Goal: Navigation & Orientation: Find specific page/section

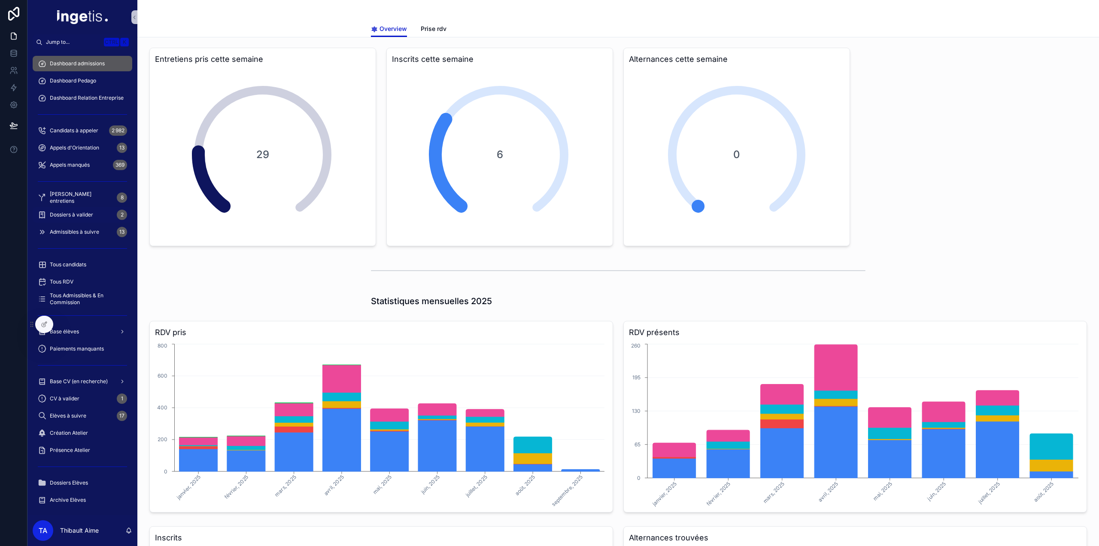
click at [98, 216] on div "Dossiers à valider 2" at bounding box center [82, 215] width 89 height 14
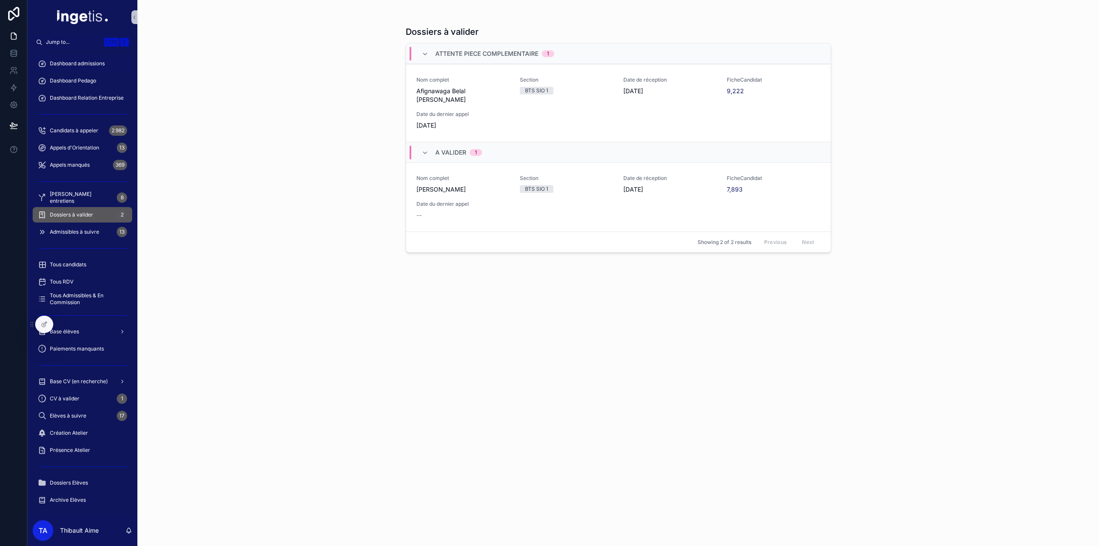
click at [86, 64] on span "Dashboard admissions" at bounding box center [77, 63] width 55 height 7
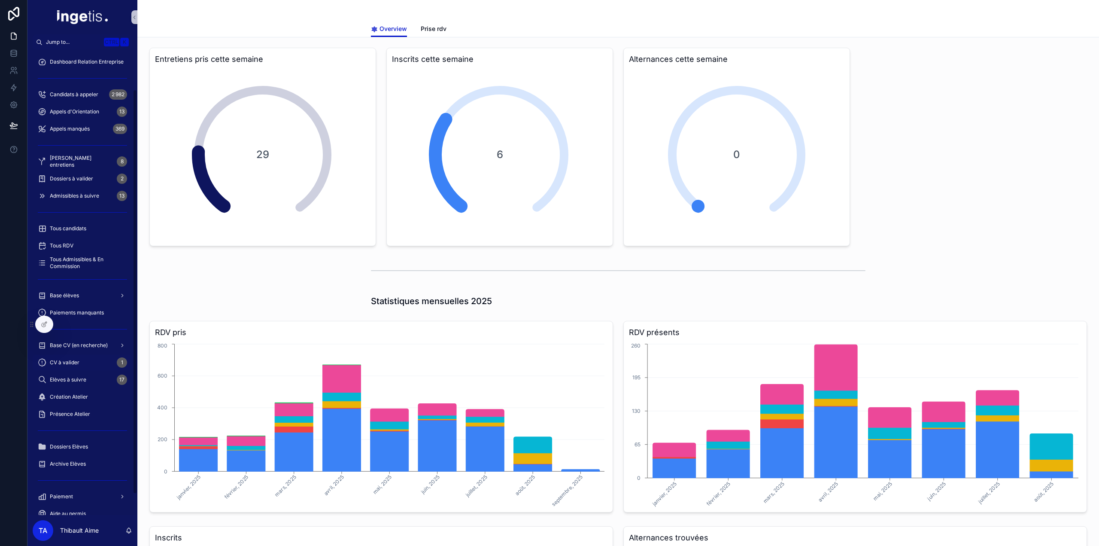
scroll to position [69, 0]
